Goal: Check status: Check status

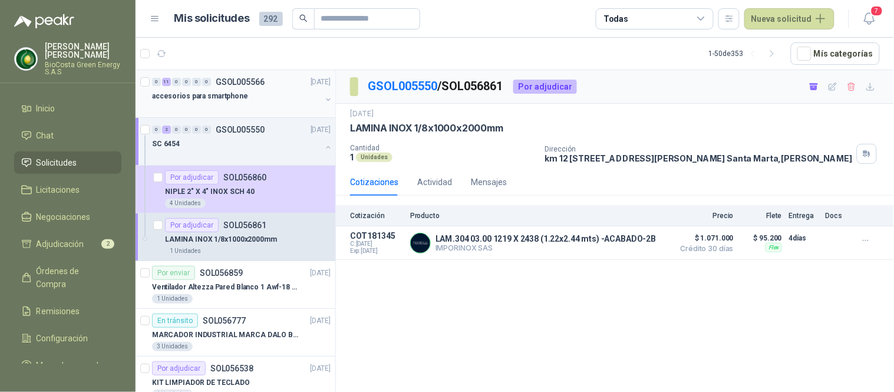
click at [213, 103] on div at bounding box center [236, 107] width 169 height 9
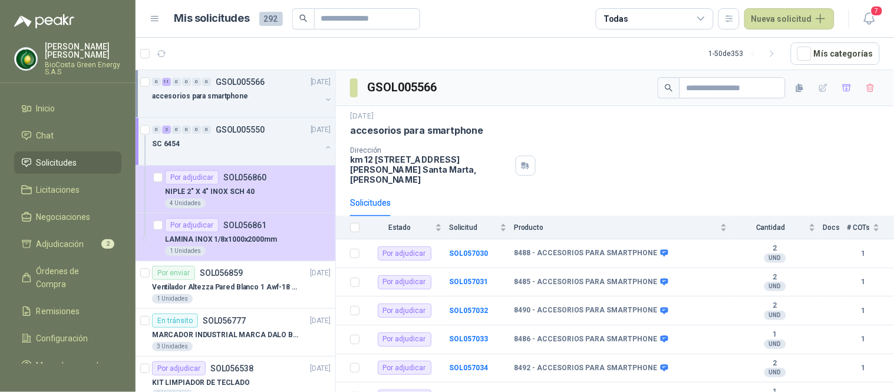
click at [190, 107] on div at bounding box center [236, 107] width 169 height 9
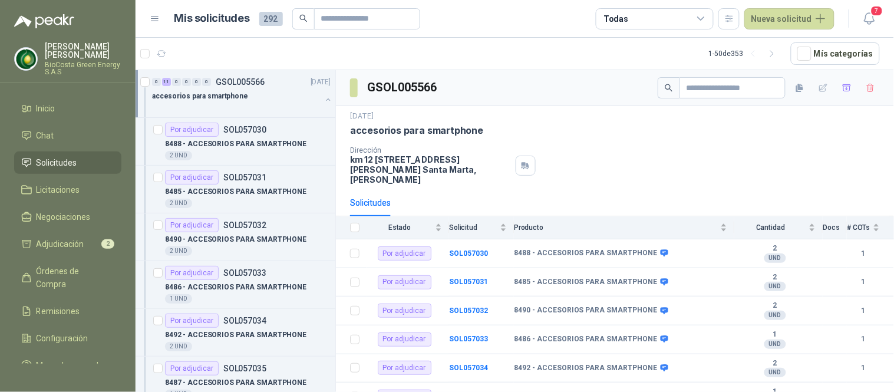
scroll to position [4, 0]
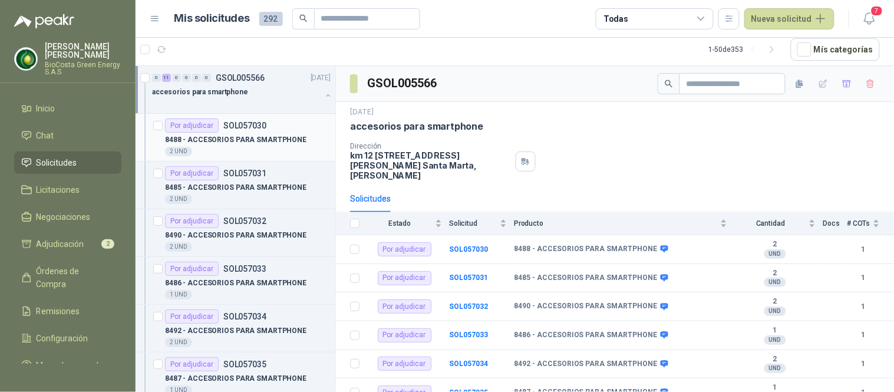
click at [226, 160] on article "Por adjudicar SOL057030 8488 - ACCESORIOS PARA SMARTPHONE 2 UND" at bounding box center [235, 138] width 200 height 48
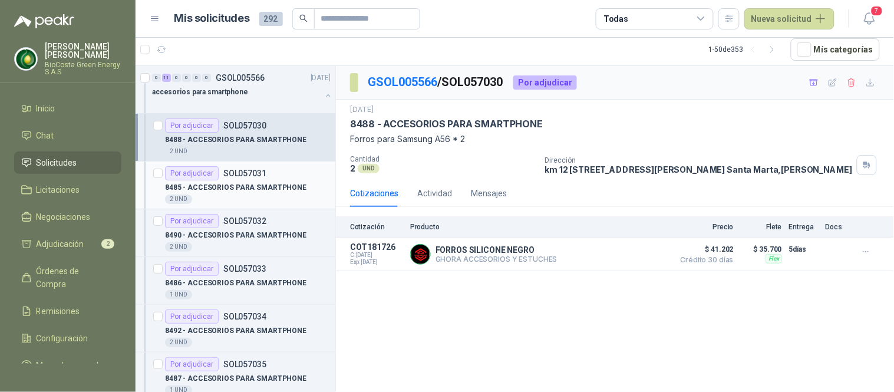
click at [244, 184] on p "8485 - ACCESORIOS PARA SMARTPHONE" at bounding box center [235, 187] width 141 height 11
